Goal: Feedback & Contribution: Submit feedback/report problem

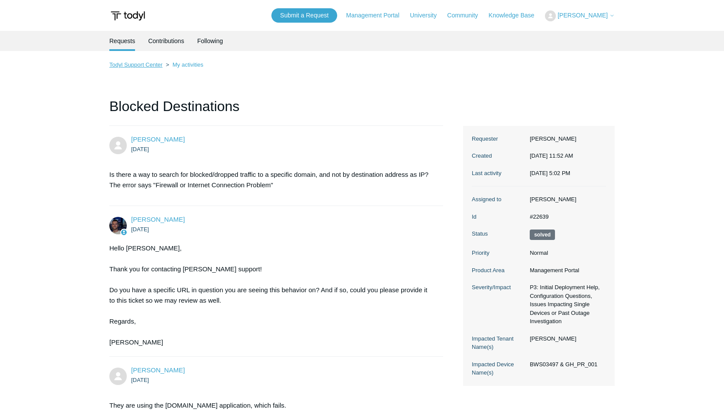
click at [147, 64] on link "Todyl Support Center" at bounding box center [135, 64] width 53 height 7
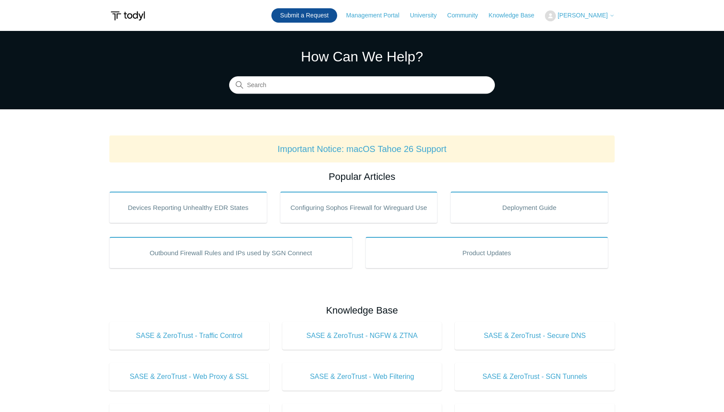
click at [325, 16] on link "Submit a Request" at bounding box center [305, 15] width 66 height 14
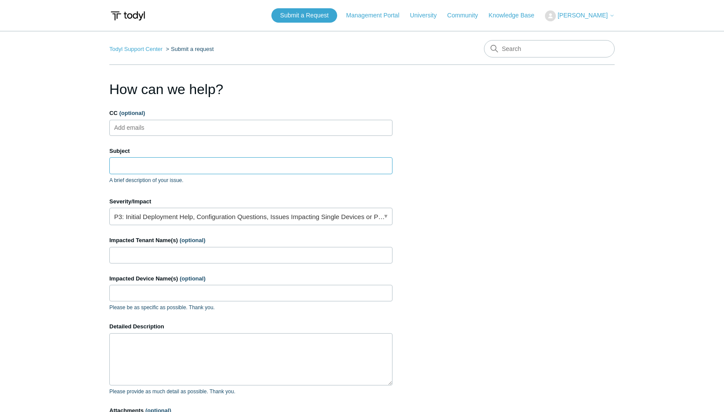
click at [203, 163] on input "Subject" at bounding box center [250, 165] width 283 height 17
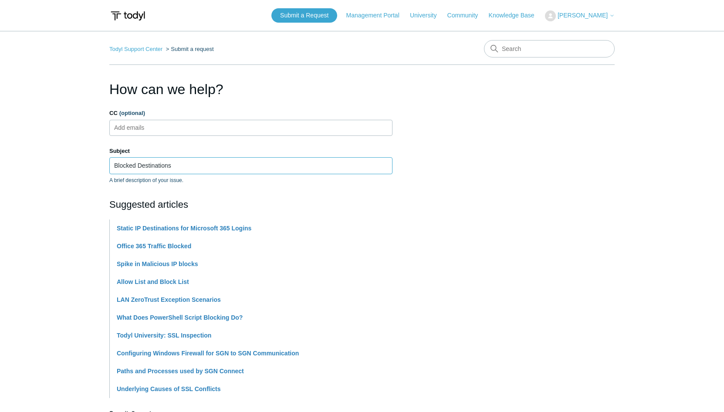
type input "Blocked Destinations"
click at [524, 161] on section "How can we help? CC (optional) Add emails Subject Blocked Destinations A brief …" at bounding box center [362, 385] width 506 height 613
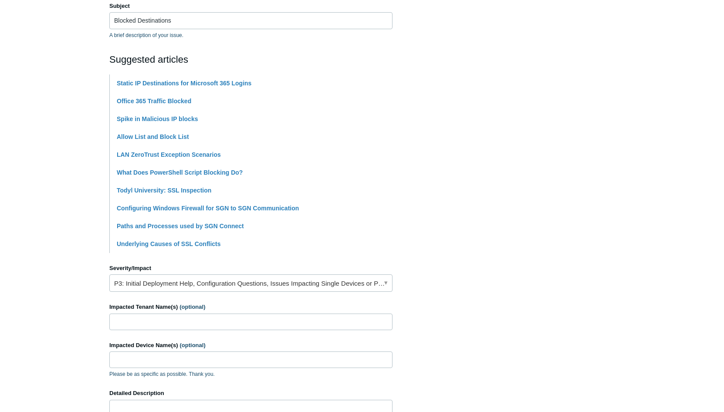
scroll to position [154, 0]
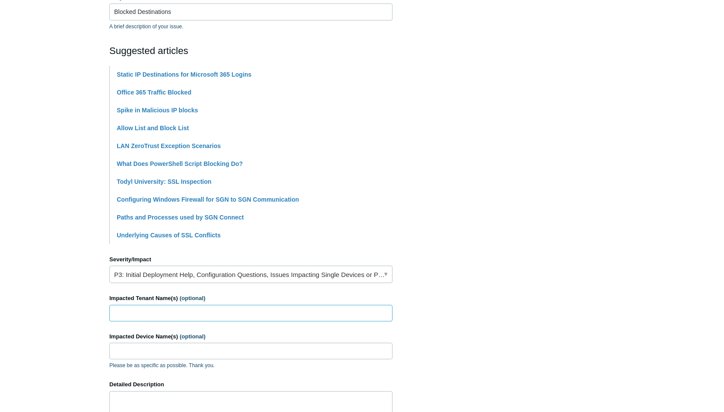
click at [253, 310] on input "Impacted Tenant Name(s) (optional)" at bounding box center [250, 313] width 283 height 17
type input "Grainger-Hawley"
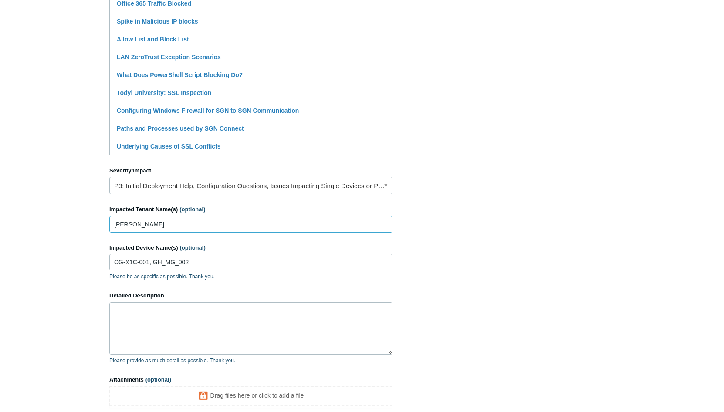
scroll to position [246, 0]
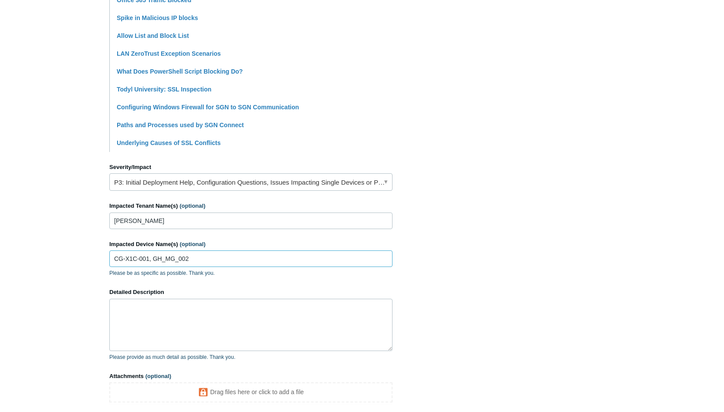
drag, startPoint x: 236, startPoint y: 261, endPoint x: 60, endPoint y: 255, distance: 176.2
click at [60, 255] on main "Todyl Support Center Submit a request How can we help? CC (optional) Add emails…" at bounding box center [362, 115] width 724 height 661
type input "All"
click at [200, 314] on textarea "Detailed Description" at bounding box center [250, 325] width 283 height 52
click at [231, 304] on textarea "The following appears to be blocked" at bounding box center [250, 325] width 283 height 52
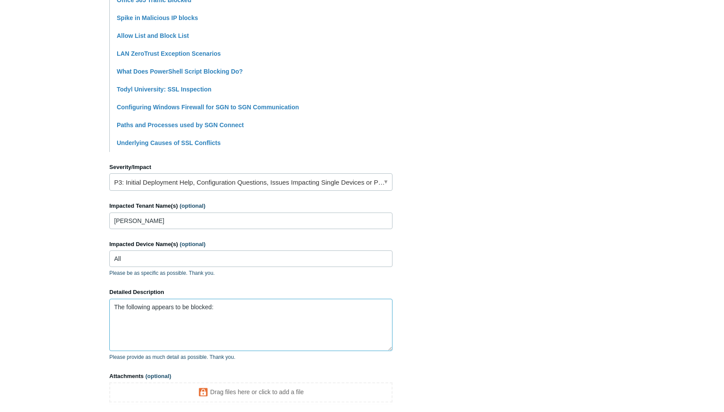
paste textarea "https://url.avanan.click/v2/r01/___https://upscaleaudio.com/15641247/invoices/8…"
paste textarea "url.avanan.click. 50 IN CNAME d3bl0rsvnw97mw.cloudfront.net. d3bl0rsvnw97mw.clo…"
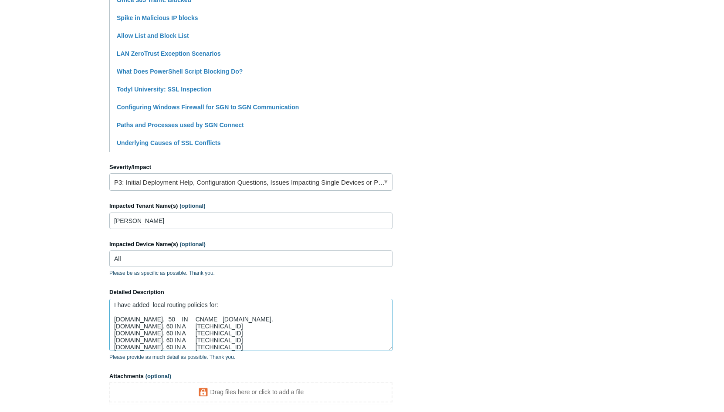
scroll to position [86, 0]
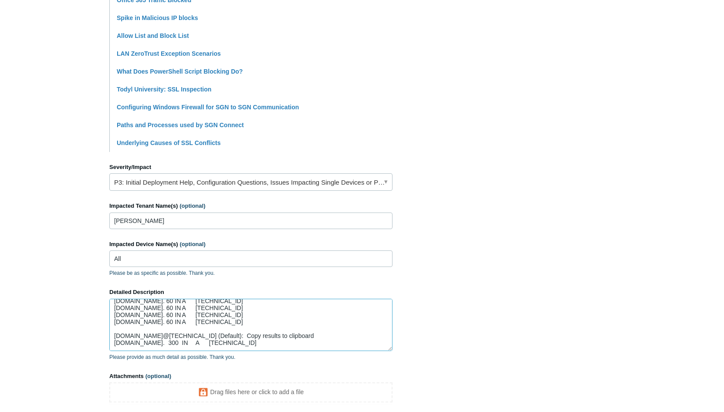
drag, startPoint x: 303, startPoint y: 333, endPoint x: 101, endPoint y: 324, distance: 202.0
click at [101, 324] on main "Todyl Support Center Submit a request How can we help? CC (optional) Add emails…" at bounding box center [362, 110] width 724 height 651
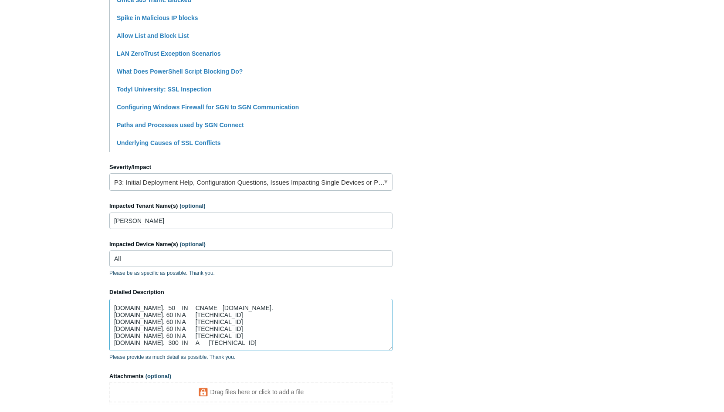
scroll to position [45, 0]
drag, startPoint x: 315, startPoint y: 334, endPoint x: 136, endPoint y: 328, distance: 178.8
click at [136, 328] on textarea "The following appears to be blocked: https://url.avanan.click/v2/r01/___https:/…" at bounding box center [250, 325] width 283 height 52
click at [315, 347] on textarea "The following appears to be blocked: https://url.avanan.click/v2/r01/___https:/…" at bounding box center [250, 325] width 283 height 52
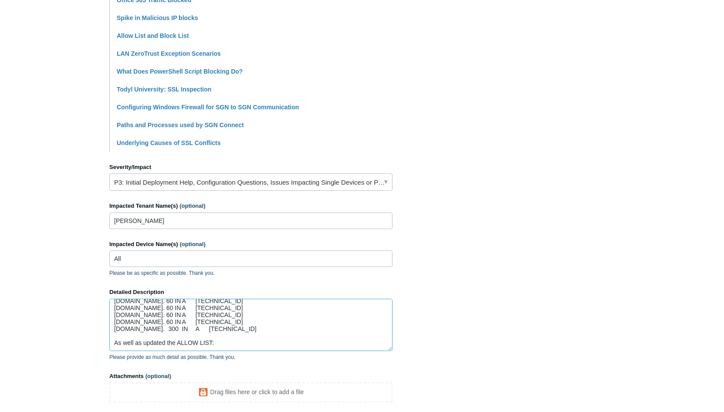
scroll to position [79, 0]
click at [227, 342] on textarea "The following appears to be blocked: https://url.avanan.click/v2/r01/___https:/…" at bounding box center [250, 325] width 283 height 52
click at [163, 347] on textarea "The following appears to be blocked: https://url.avanan.click/v2/r01/___https:/…" at bounding box center [250, 325] width 283 height 52
paste textarea "url.avanan.click/v2/r01/___https://upscaleaudio.com"
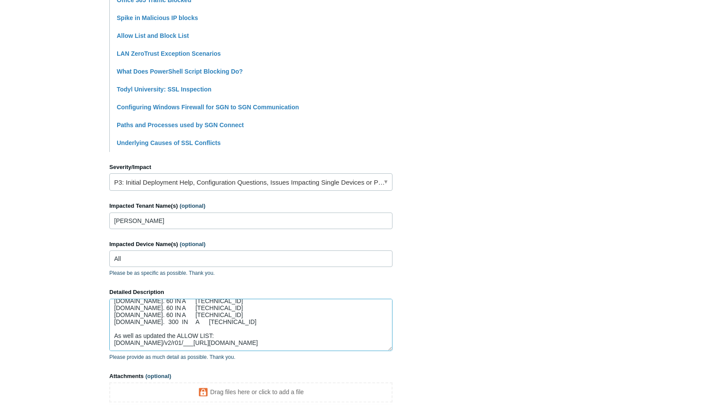
scroll to position [84, 0]
drag, startPoint x: 205, startPoint y: 347, endPoint x: 158, endPoint y: 342, distance: 47.3
click at [158, 342] on textarea "The following appears to be blocked: https://url.avanan.click/v2/r01/___https:/…" at bounding box center [250, 325] width 283 height 52
click at [212, 333] on textarea "The following appears to be blocked: https://url.avanan.click/v2/r01/___https:/…" at bounding box center [250, 325] width 283 height 52
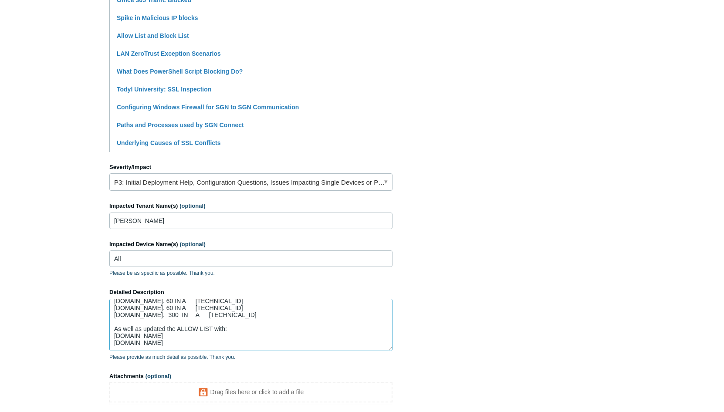
type textarea "The following appears to be blocked: https://url.avanan.click/v2/r01/___https:/…"
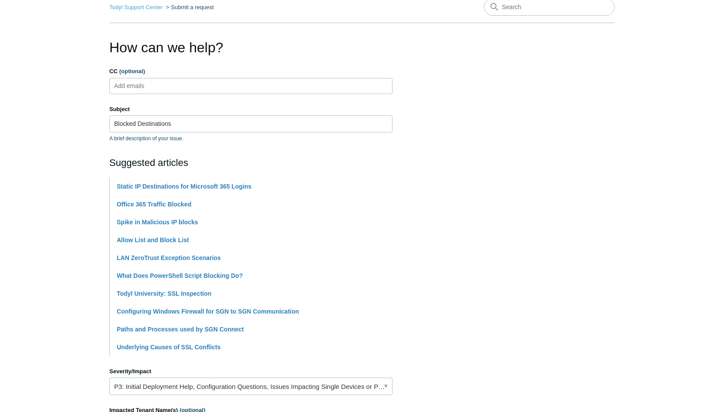
scroll to position [0, 0]
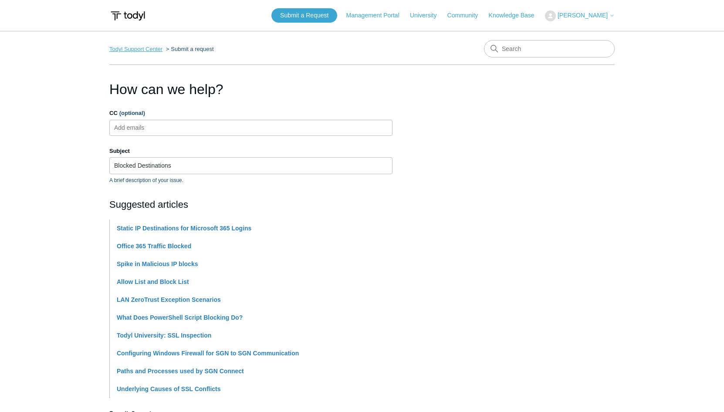
click at [146, 48] on link "Todyl Support Center" at bounding box center [135, 49] width 53 height 7
